Goal: Use online tool/utility: Utilize a website feature to perform a specific function

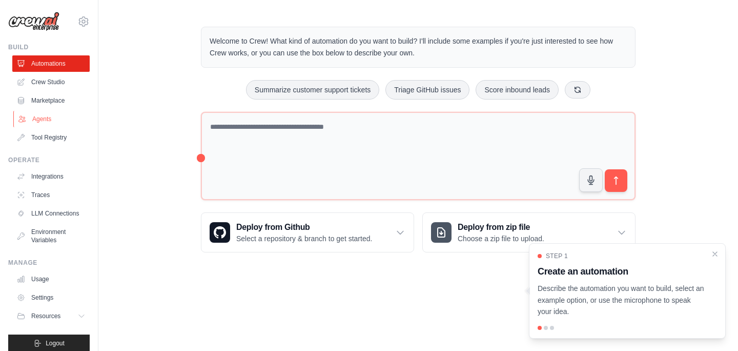
click at [56, 119] on link "Agents" at bounding box center [51, 119] width 77 height 16
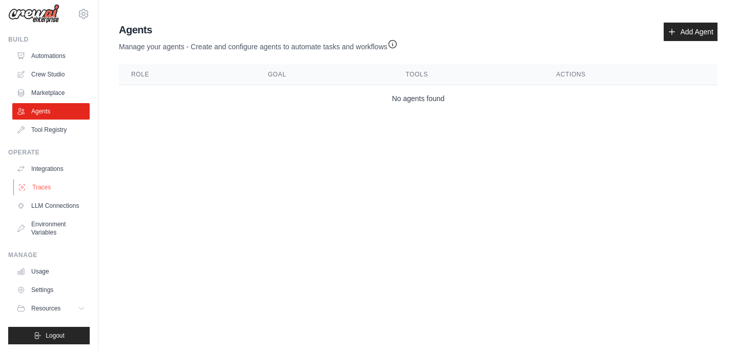
scroll to position [9, 0]
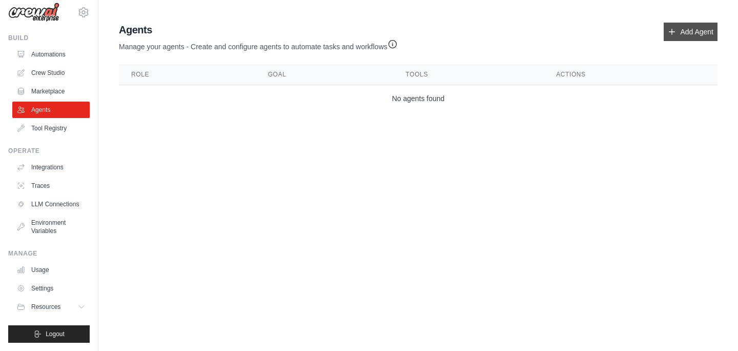
click at [690, 37] on link "Add Agent" at bounding box center [691, 32] width 54 height 18
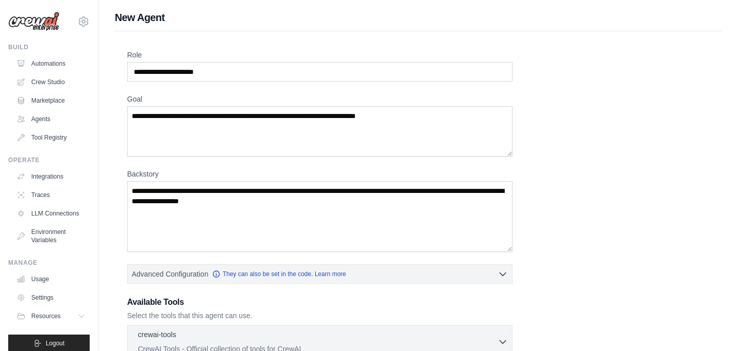
click at [38, 29] on img at bounding box center [33, 21] width 51 height 19
click at [49, 194] on link "Traces" at bounding box center [51, 195] width 77 height 16
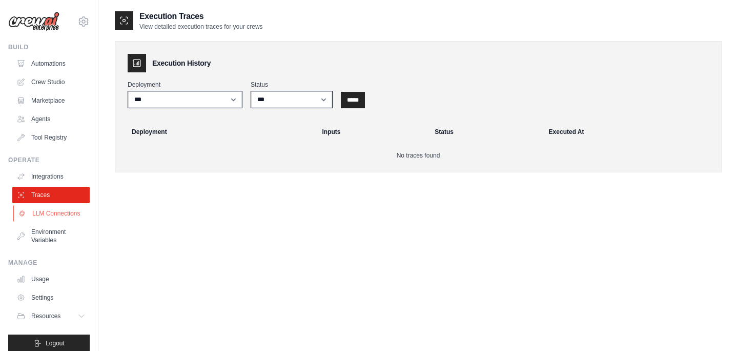
click at [54, 210] on link "LLM Connections" at bounding box center [51, 213] width 77 height 16
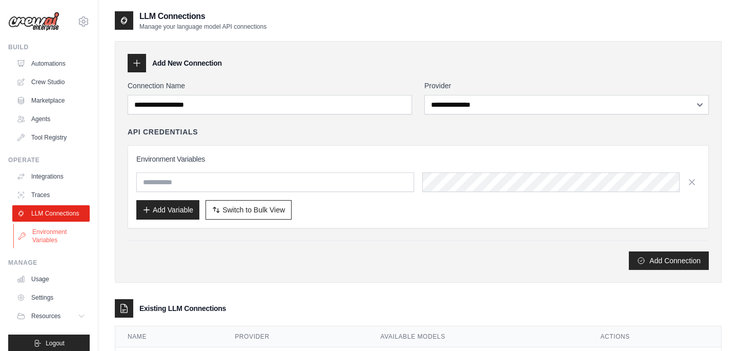
click at [55, 232] on link "Environment Variables" at bounding box center [51, 236] width 77 height 25
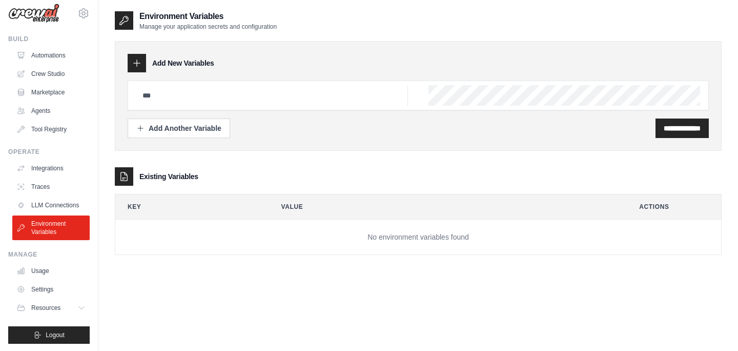
scroll to position [9, 0]
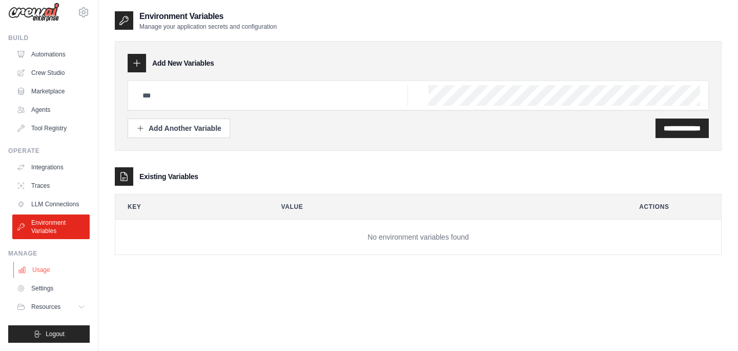
click at [55, 265] on link "Usage" at bounding box center [51, 270] width 77 height 16
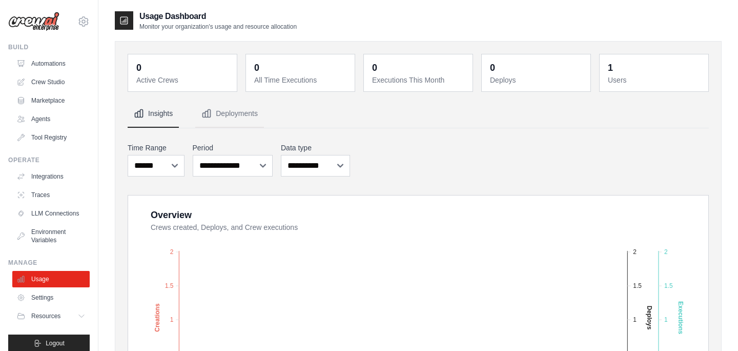
scroll to position [9, 0]
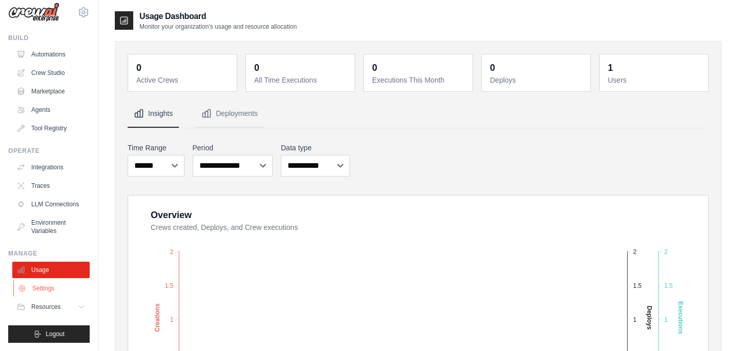
click at [57, 282] on link "Settings" at bounding box center [51, 288] width 77 height 16
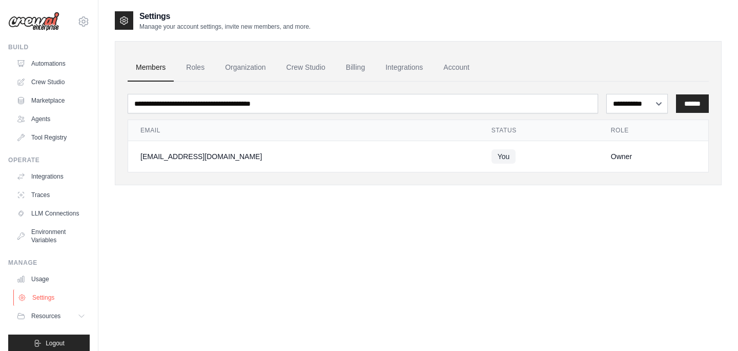
scroll to position [9, 0]
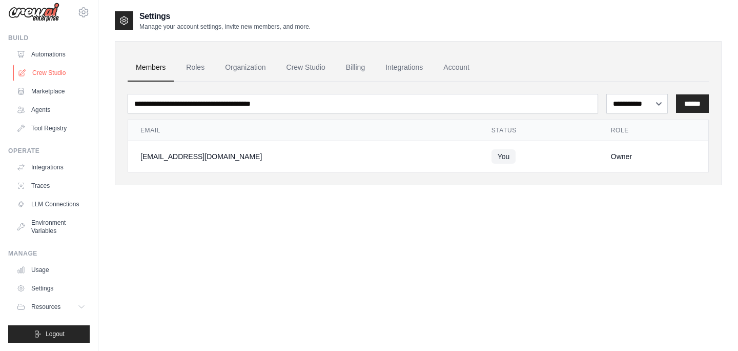
click at [54, 76] on link "Crew Studio" at bounding box center [51, 73] width 77 height 16
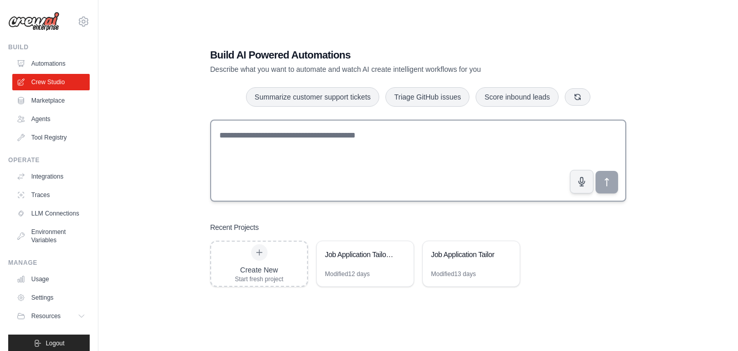
scroll to position [21, 0]
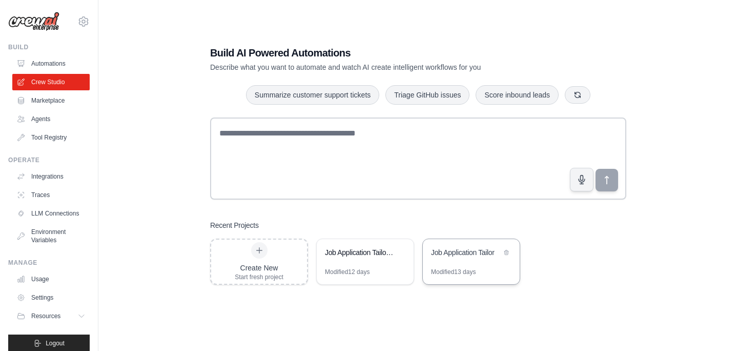
click at [448, 256] on div "Job Application Tailor" at bounding box center [466, 252] width 70 height 10
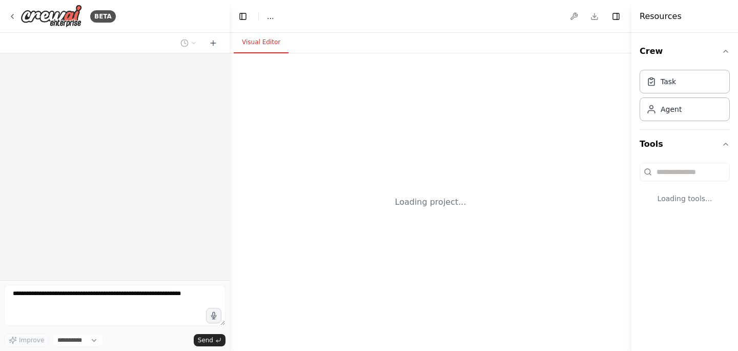
select select "****"
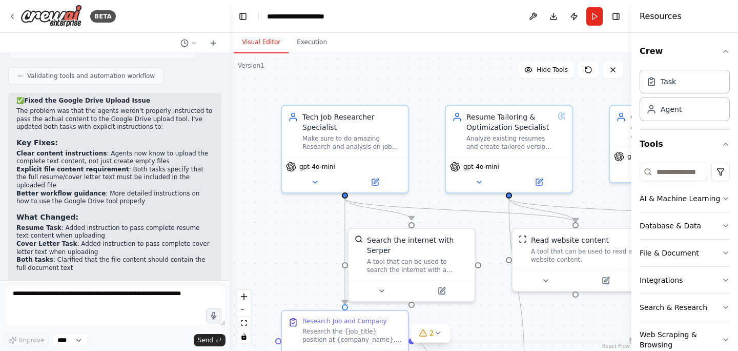
scroll to position [3199, 0]
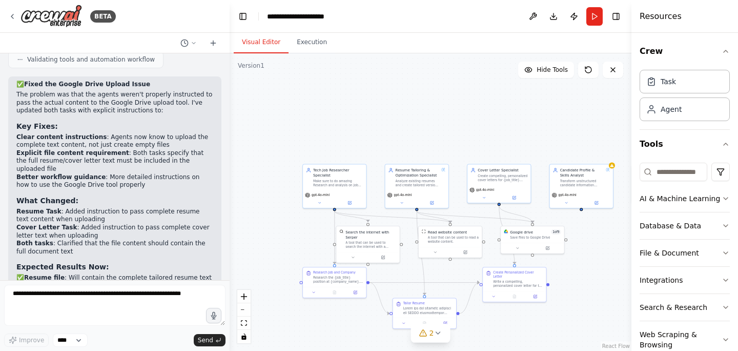
drag, startPoint x: 306, startPoint y: 263, endPoint x: 251, endPoint y: 263, distance: 54.9
click at [251, 263] on div ".deletable-edge-delete-btn { width: 20px; height: 20px; border: 0px solid #ffff…" at bounding box center [431, 201] width 402 height 297
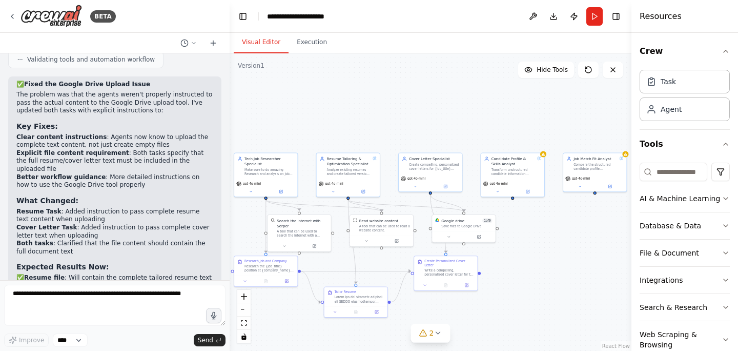
drag, startPoint x: 348, startPoint y: 321, endPoint x: 283, endPoint y: 310, distance: 65.6
click at [283, 310] on div ".deletable-edge-delete-btn { width: 20px; height: 20px; border: 0px solid #ffff…" at bounding box center [431, 201] width 402 height 297
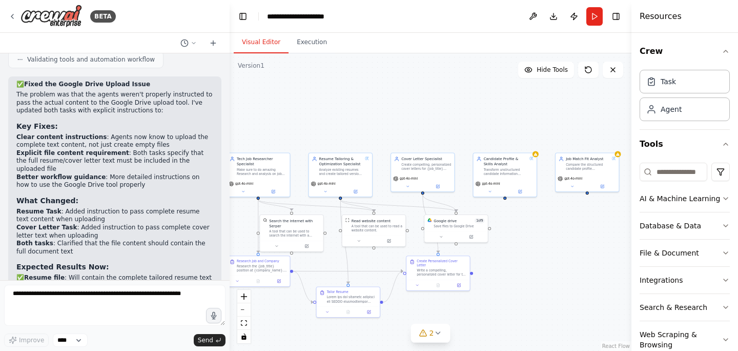
drag, startPoint x: 303, startPoint y: 114, endPoint x: 295, endPoint y: 114, distance: 7.7
click at [295, 114] on div ".deletable-edge-delete-btn { width: 20px; height: 20px; border: 0px solid #ffff…" at bounding box center [431, 201] width 402 height 297
click at [272, 162] on div "Tech Job Researcher Specialist" at bounding box center [262, 160] width 50 height 10
click at [263, 167] on div "Make sure to do amazing Research and analysis on job postings, company informat…" at bounding box center [262, 171] width 50 height 8
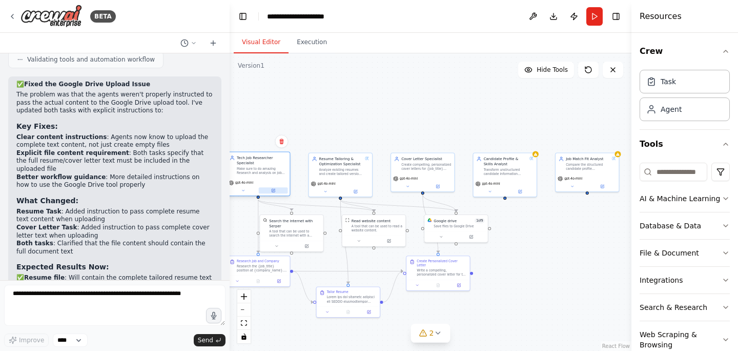
click at [277, 192] on button at bounding box center [273, 190] width 29 height 6
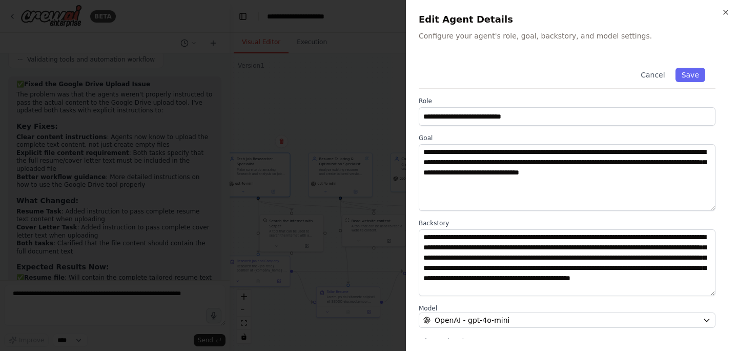
scroll to position [0, 0]
click at [335, 109] on div at bounding box center [369, 175] width 738 height 351
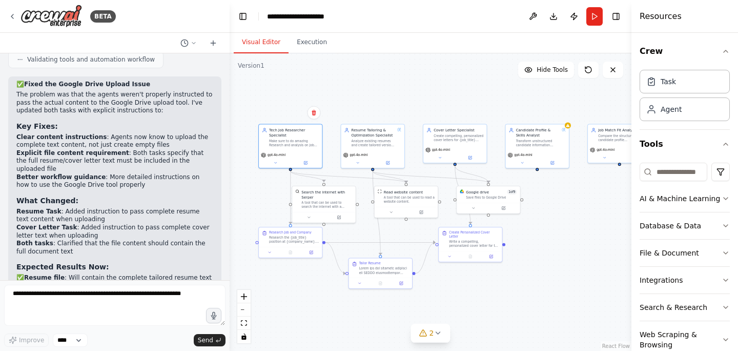
drag, startPoint x: 310, startPoint y: 138, endPoint x: 342, endPoint y: 110, distance: 42.8
click at [342, 110] on div ".deletable-edge-delete-btn { width: 20px; height: 20px; border: 0px solid #ffff…" at bounding box center [431, 201] width 402 height 297
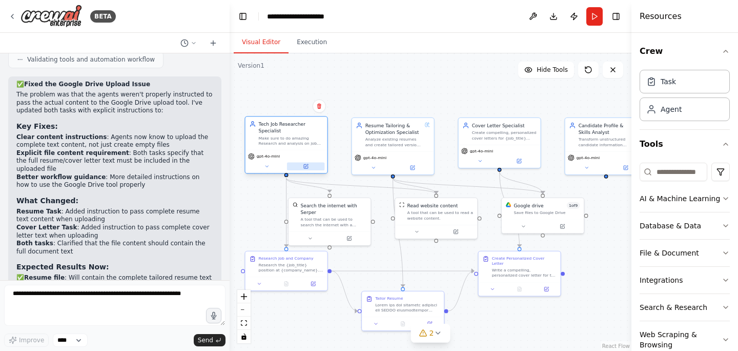
click at [303, 168] on button at bounding box center [305, 166] width 37 height 8
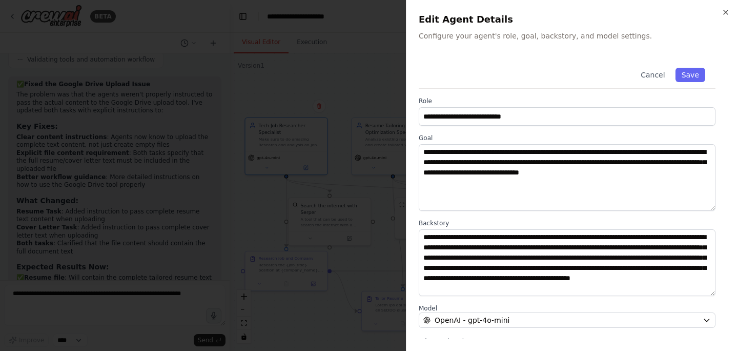
click at [345, 90] on div at bounding box center [369, 175] width 738 height 351
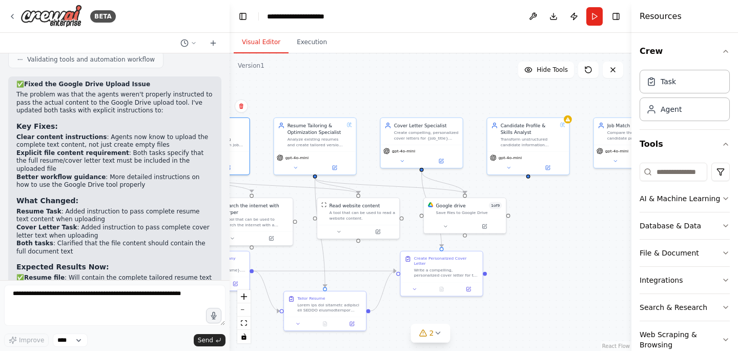
drag, startPoint x: 436, startPoint y: 97, endPoint x: 358, endPoint y: 97, distance: 77.4
click at [358, 97] on div ".deletable-edge-delete-btn { width: 20px; height: 20px; border: 0px solid #ffff…" at bounding box center [431, 201] width 402 height 297
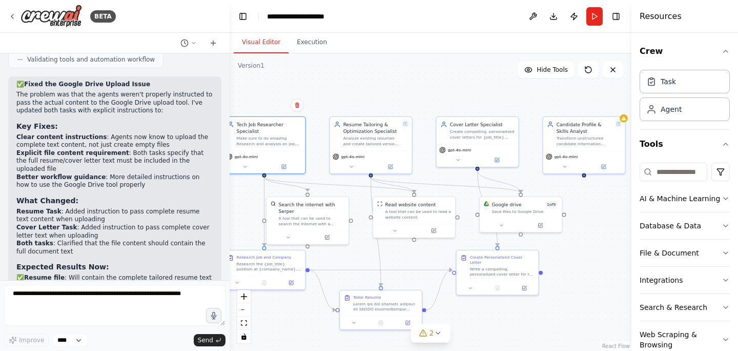
drag, startPoint x: 285, startPoint y: 98, endPoint x: 340, endPoint y: 97, distance: 54.9
click at [341, 97] on div ".deletable-edge-delete-btn { width: 20px; height: 20px; border: 0px solid #ffff…" at bounding box center [431, 201] width 402 height 297
click at [390, 163] on icon at bounding box center [390, 165] width 5 height 5
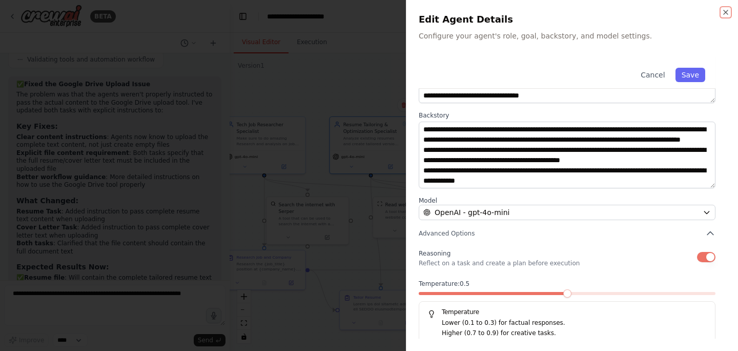
scroll to position [109, 0]
